Goal: Task Accomplishment & Management: Manage account settings

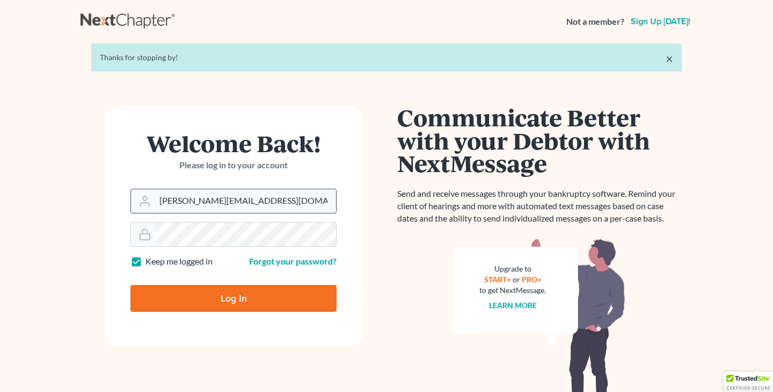
click at [290, 201] on input "[PERSON_NAME][EMAIL_ADDRESS][DOMAIN_NAME]" at bounding box center [245, 201] width 181 height 24
type input "[PERSON_NAME][EMAIL_ADDRESS][DOMAIN_NAME]"
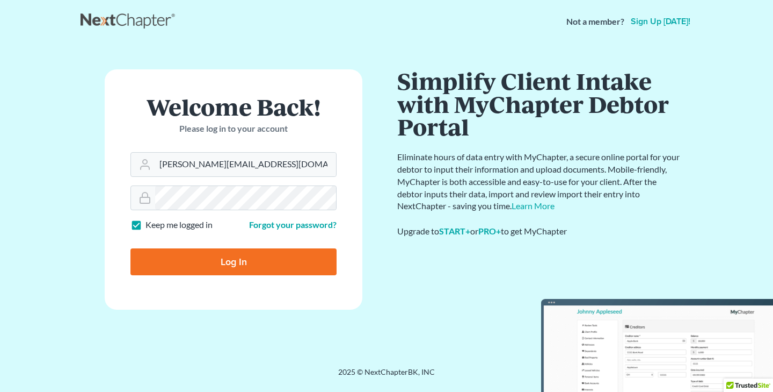
click at [235, 260] on input "Log In" at bounding box center [234, 261] width 206 height 27
type input "Thinking..."
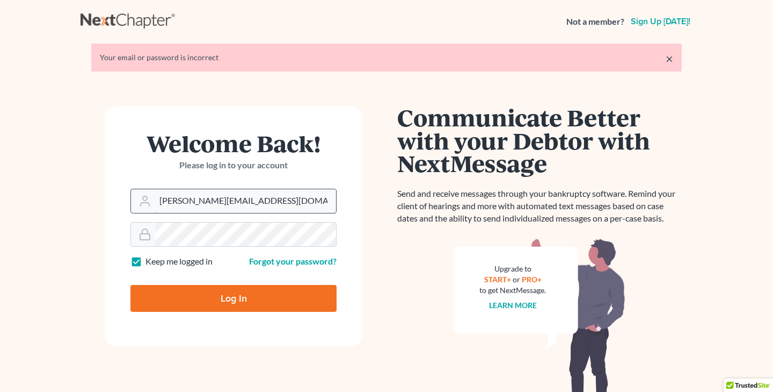
click at [296, 204] on input "[PERSON_NAME][EMAIL_ADDRESS][DOMAIN_NAME]" at bounding box center [245, 201] width 181 height 24
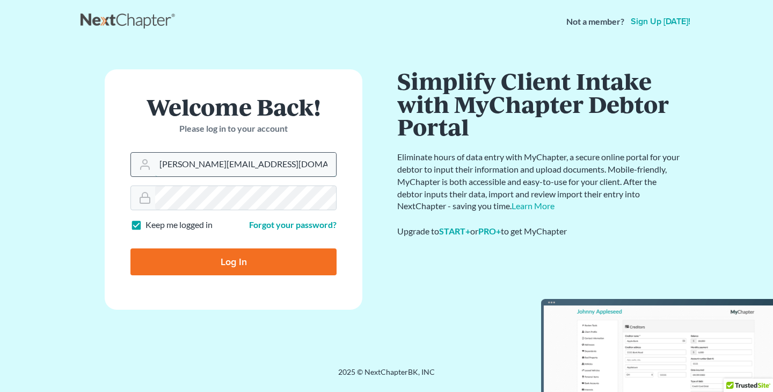
type input "[PERSON_NAME][EMAIL_ADDRESS][DOMAIN_NAME]"
click at [233, 260] on input "Log In" at bounding box center [234, 261] width 206 height 27
type input "Thinking..."
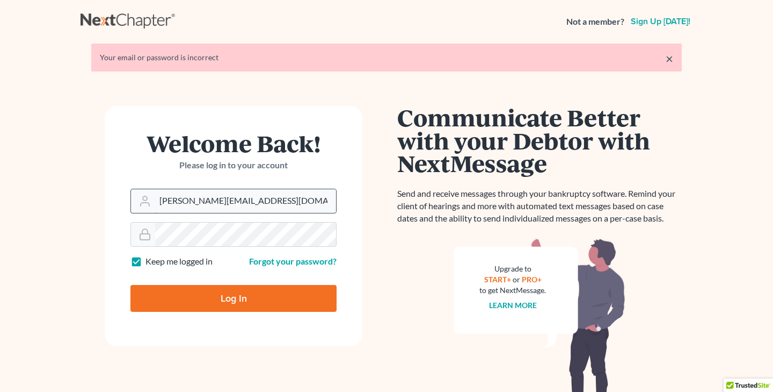
click at [291, 199] on input "[PERSON_NAME][EMAIL_ADDRESS][DOMAIN_NAME]" at bounding box center [245, 201] width 181 height 24
type input "stuartdgavzy"
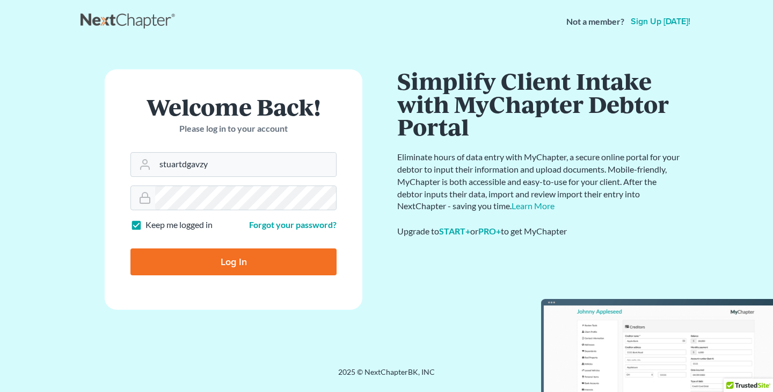
click at [233, 263] on input "Log In" at bounding box center [234, 261] width 206 height 27
type input "Thinking..."
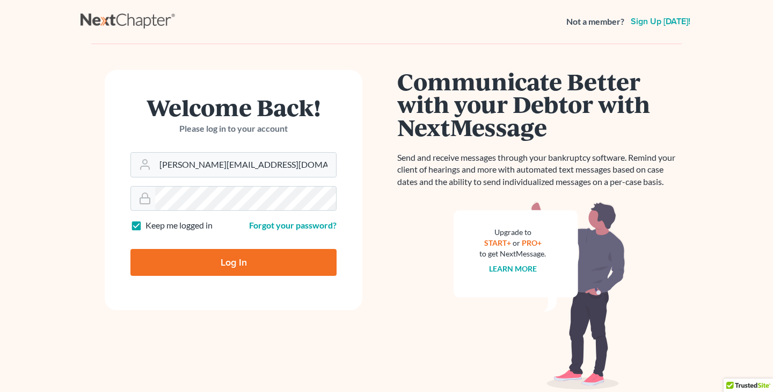
click at [671, 59] on main "× Your email or password is incorrect Welcome Back! Please log in to your accou…" at bounding box center [386, 216] width 773 height 346
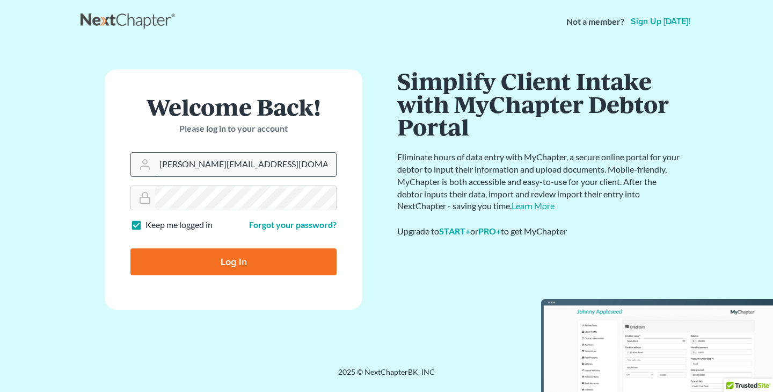
click at [314, 162] on input "[PERSON_NAME][EMAIL_ADDRESS][DOMAIN_NAME]" at bounding box center [245, 165] width 181 height 24
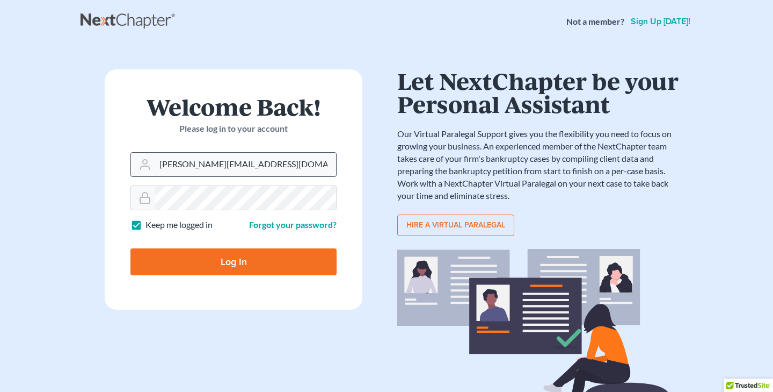
type input "[PERSON_NAME][EMAIL_ADDRESS][DOMAIN_NAME]"
click at [131, 248] on input "Log In" at bounding box center [234, 261] width 206 height 27
type input "Thinking..."
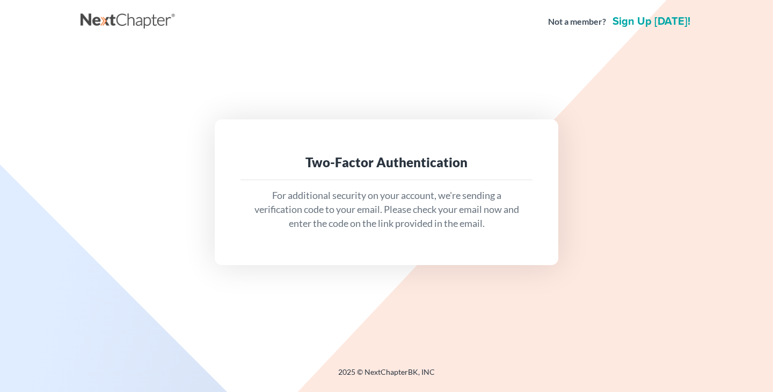
click at [370, 168] on div "Two-Factor Authentication" at bounding box center [386, 162] width 275 height 17
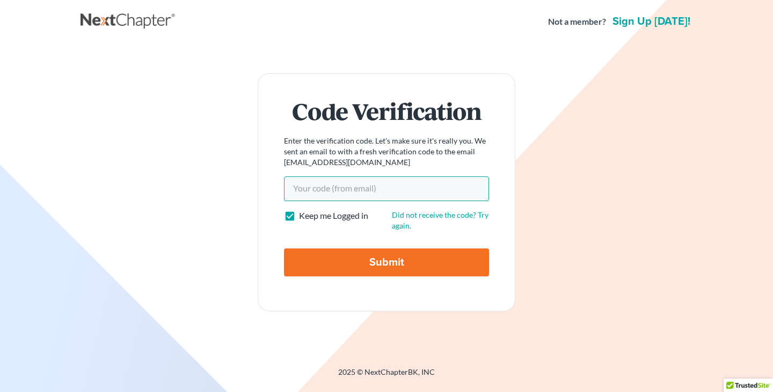
click at [361, 191] on input "Your code(from email)" at bounding box center [386, 188] width 205 height 25
type input "d3c9ed"
click at [383, 262] on input "Submit" at bounding box center [386, 262] width 205 height 28
type input "Thinking..."
